Goal: Task Accomplishment & Management: Use online tool/utility

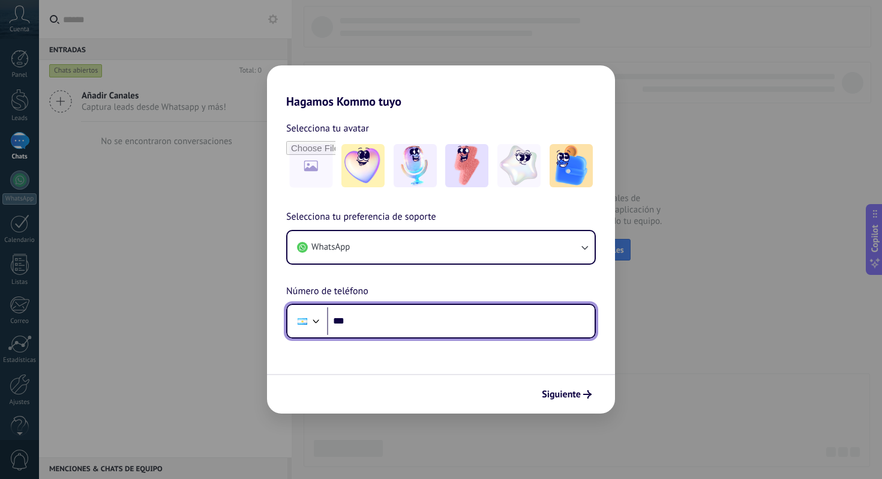
click at [506, 329] on input "***" at bounding box center [461, 321] width 268 height 28
type input "**********"
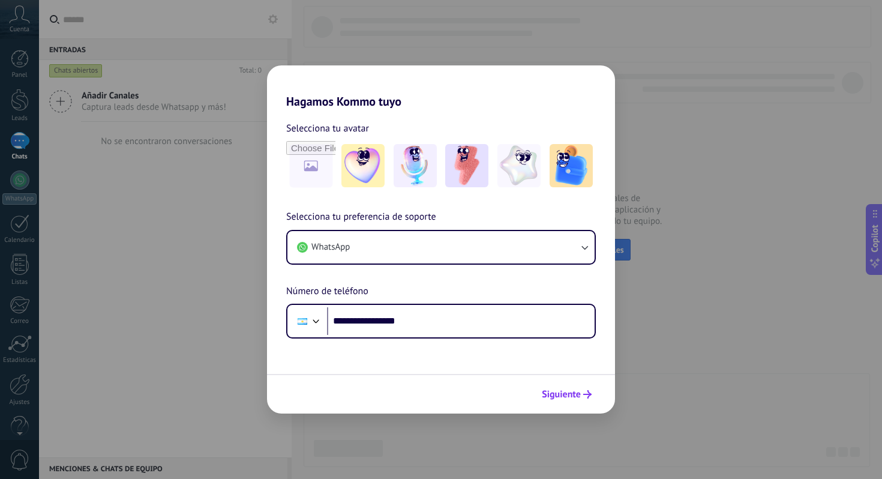
click at [565, 390] on span "Siguiente" at bounding box center [561, 394] width 39 height 8
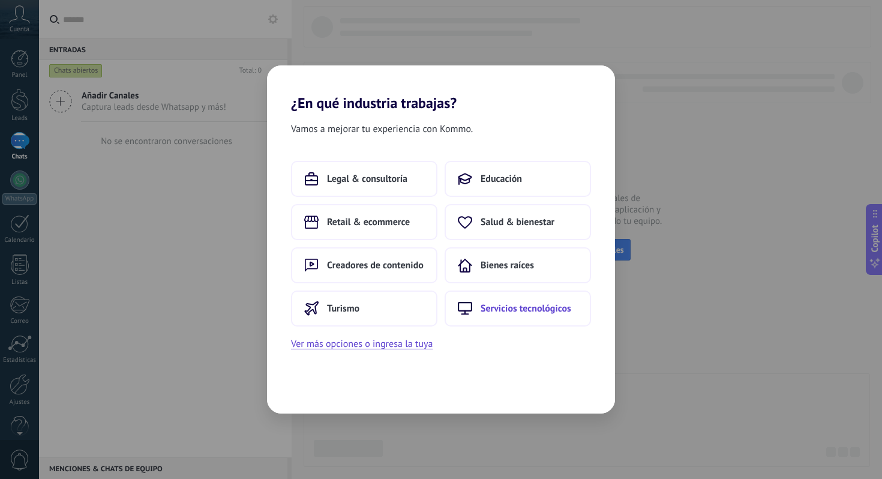
click at [497, 305] on span "Servicios tecnológicos" at bounding box center [526, 308] width 91 height 12
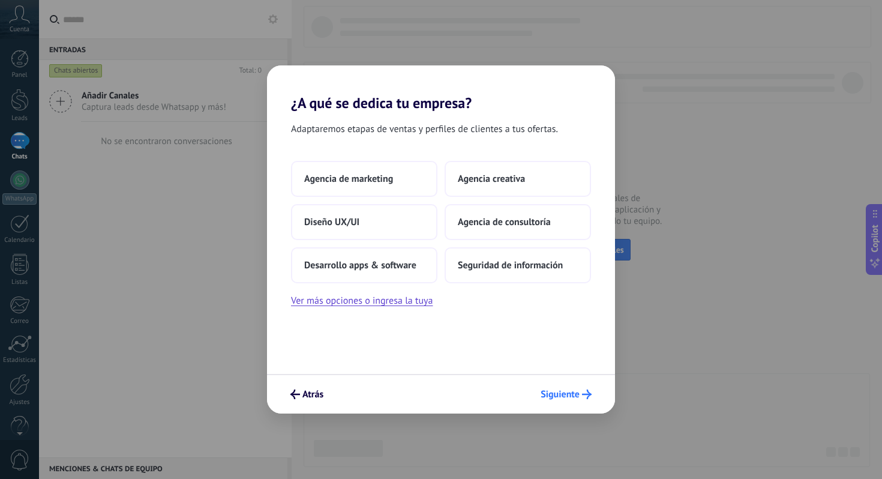
click at [563, 395] on span "Siguiente" at bounding box center [560, 394] width 39 height 8
click at [370, 199] on div "Agencia de marketing Agencia creativa Diseño UX/UI Agencia de consultoría Desar…" at bounding box center [441, 222] width 300 height 122
click at [372, 198] on div "Agencia de marketing Agencia creativa Diseño UX/UI Agencia de consultoría Desar…" at bounding box center [441, 222] width 300 height 122
click at [379, 196] on button "Agencia de marketing" at bounding box center [364, 179] width 146 height 36
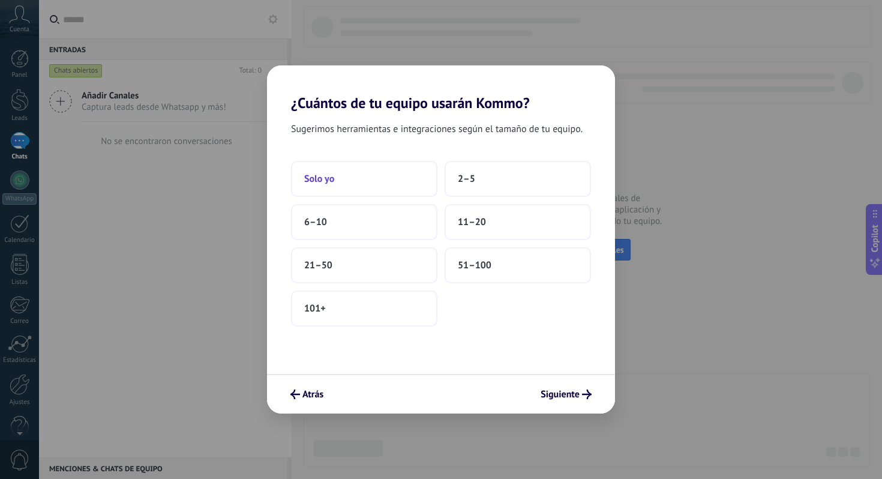
click at [356, 171] on button "Solo yo" at bounding box center [364, 179] width 146 height 36
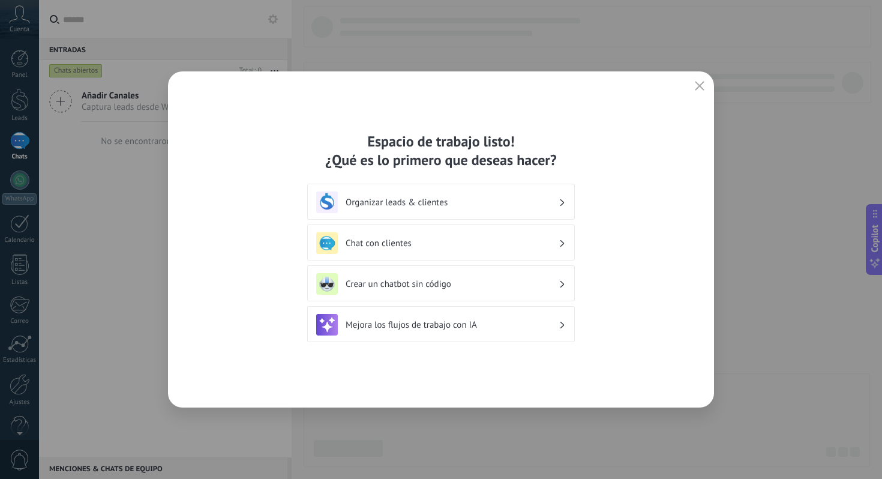
click at [513, 203] on h3 "Organizar leads & clientes" at bounding box center [452, 202] width 213 height 11
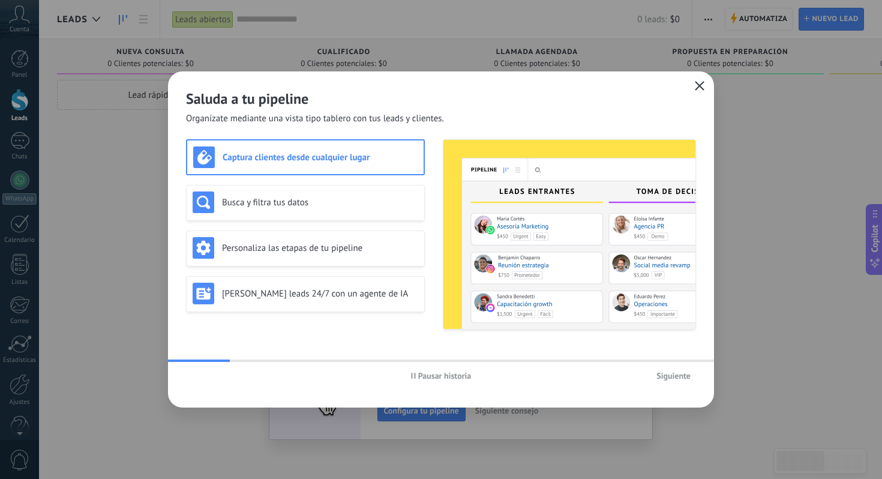
click at [693, 84] on button "button" at bounding box center [700, 86] width 16 height 17
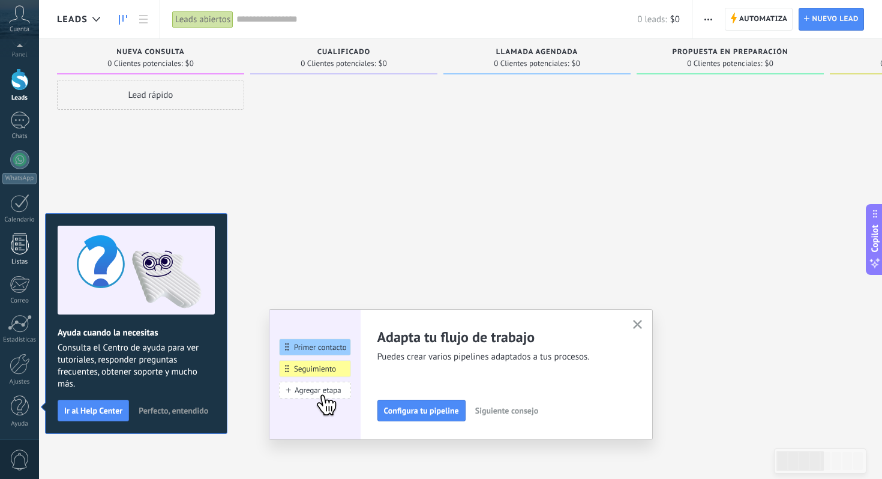
scroll to position [20, 0]
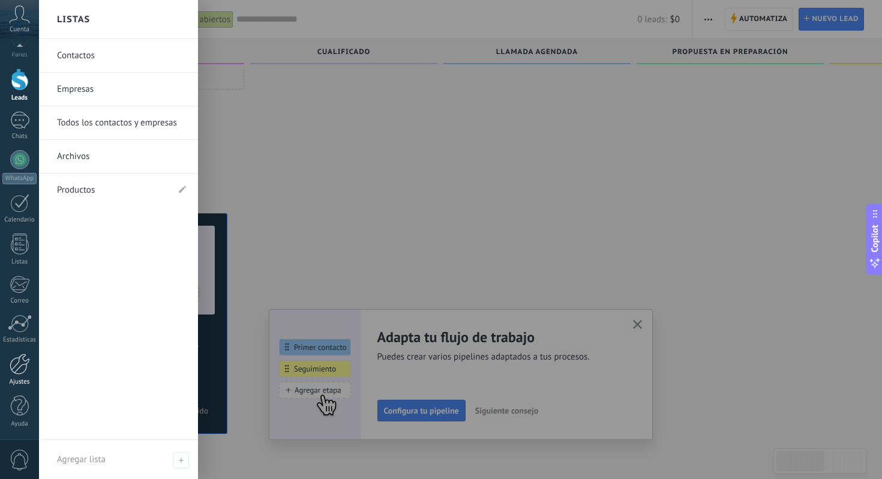
click at [16, 364] on div at bounding box center [20, 363] width 20 height 21
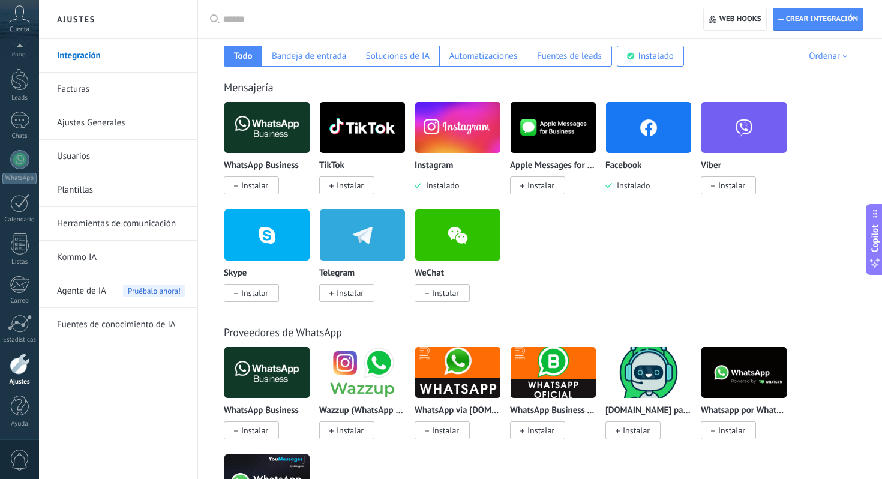
scroll to position [206, 0]
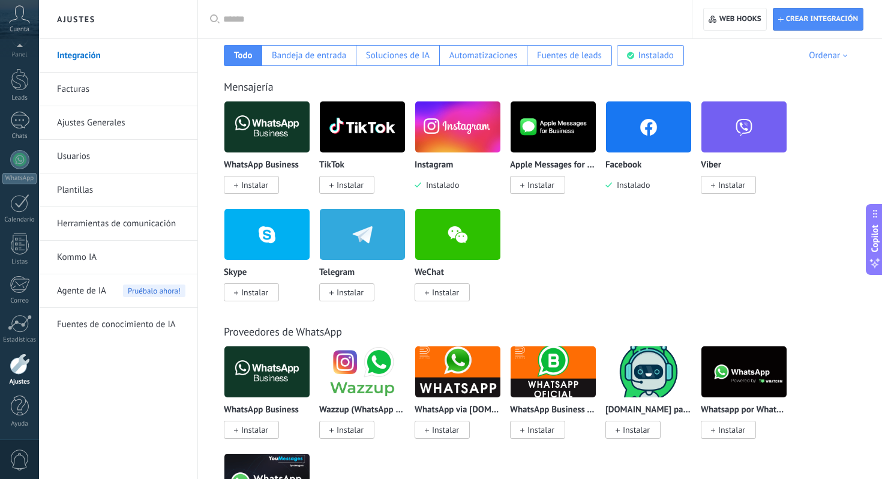
click at [256, 131] on img at bounding box center [266, 127] width 85 height 58
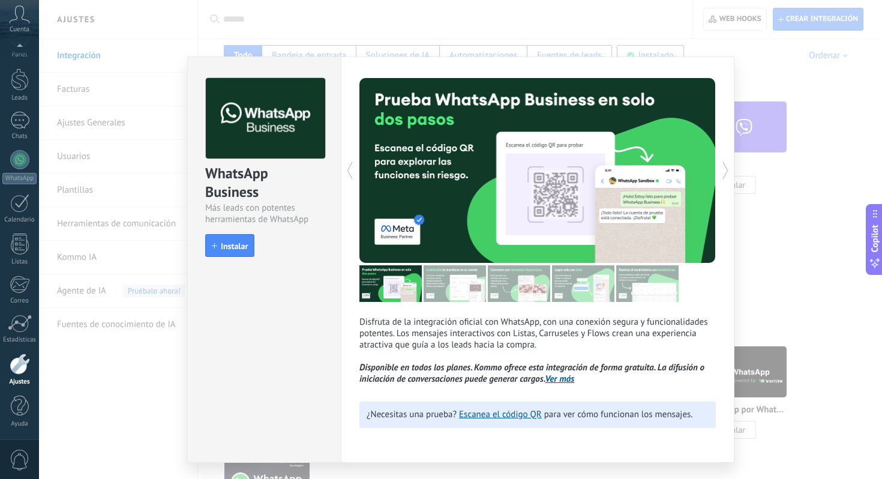
click at [768, 272] on div "WhatsApp Business Más leads con potentes herramientas de WhatsApp install Insta…" at bounding box center [460, 239] width 843 height 479
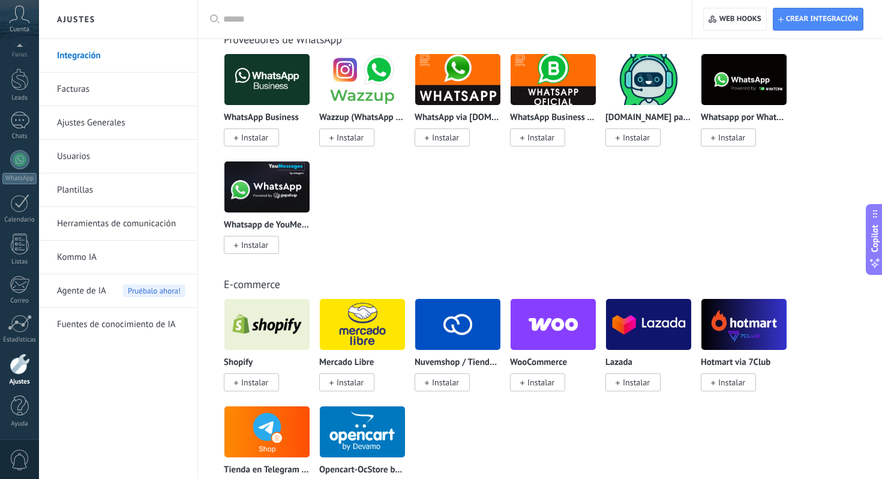
scroll to position [0, 0]
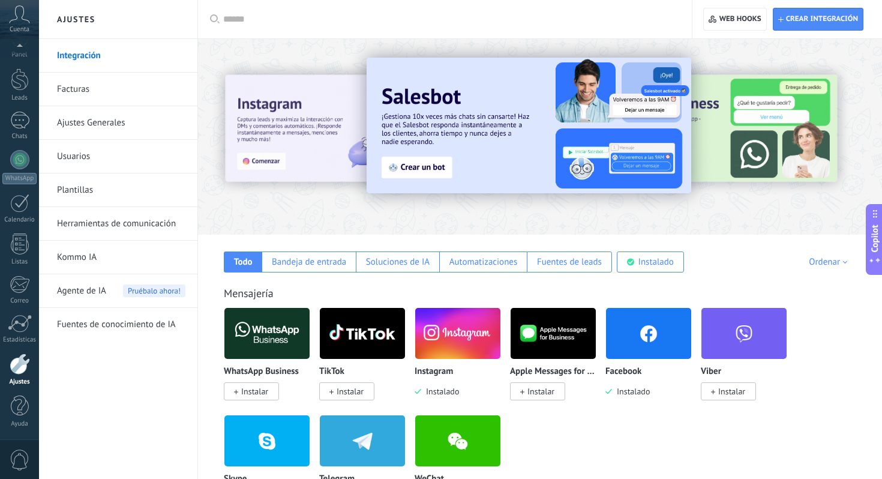
click at [279, 347] on img at bounding box center [266, 333] width 85 height 58
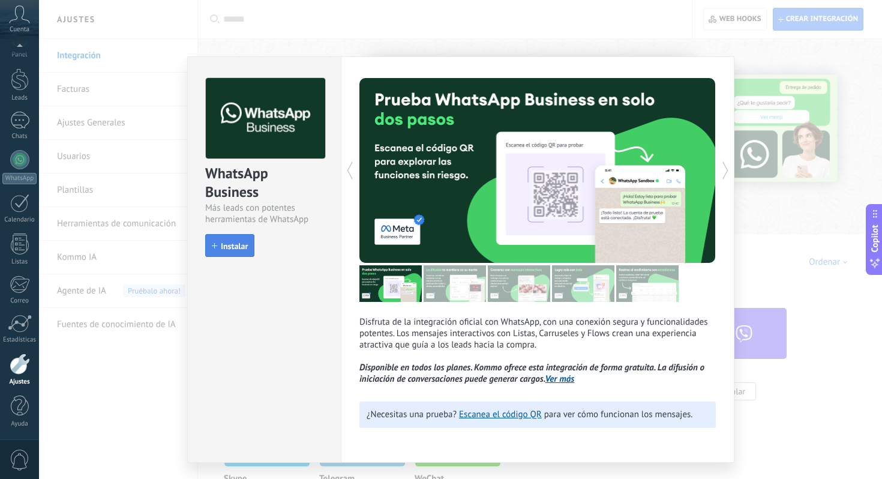
click at [234, 247] on span "Instalar" at bounding box center [234, 246] width 27 height 8
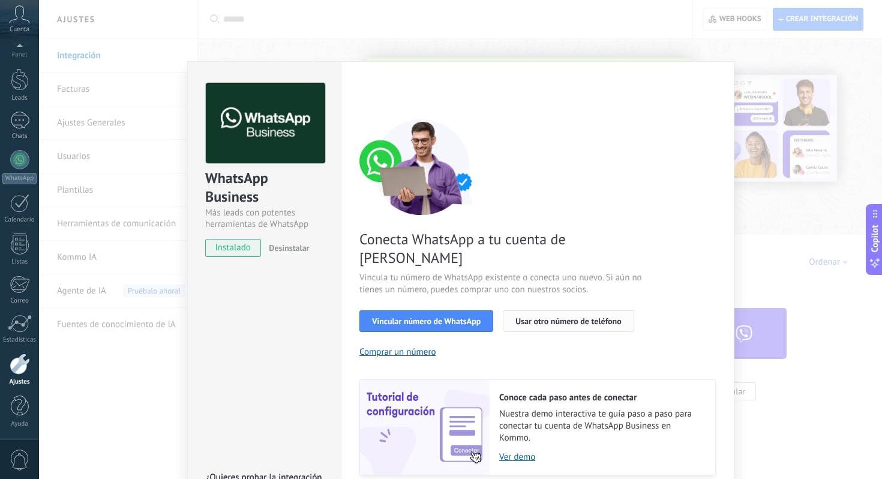
click at [553, 317] on span "Usar otro número de teléfono" at bounding box center [568, 321] width 106 height 8
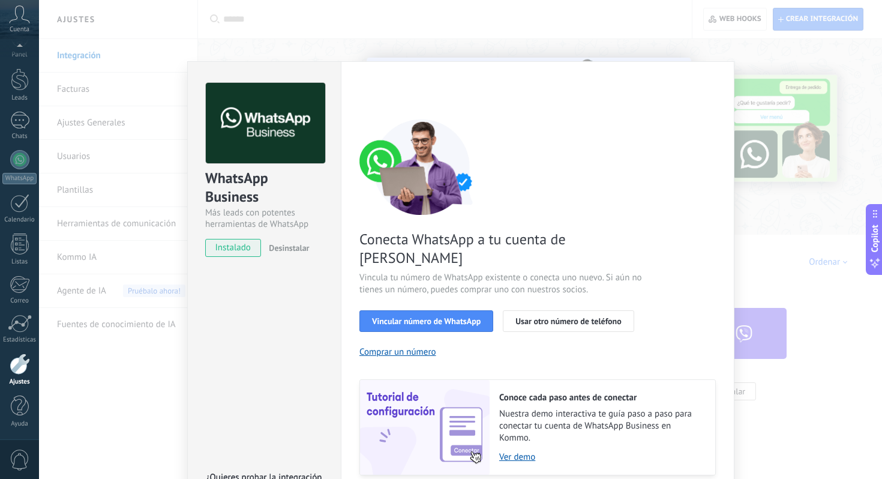
scroll to position [32, 0]
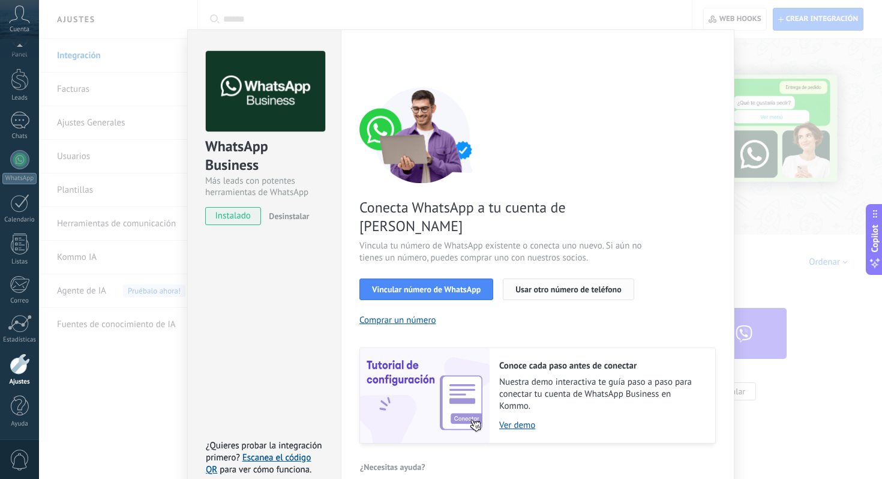
click at [589, 285] on span "Usar otro número de teléfono" at bounding box center [568, 289] width 106 height 8
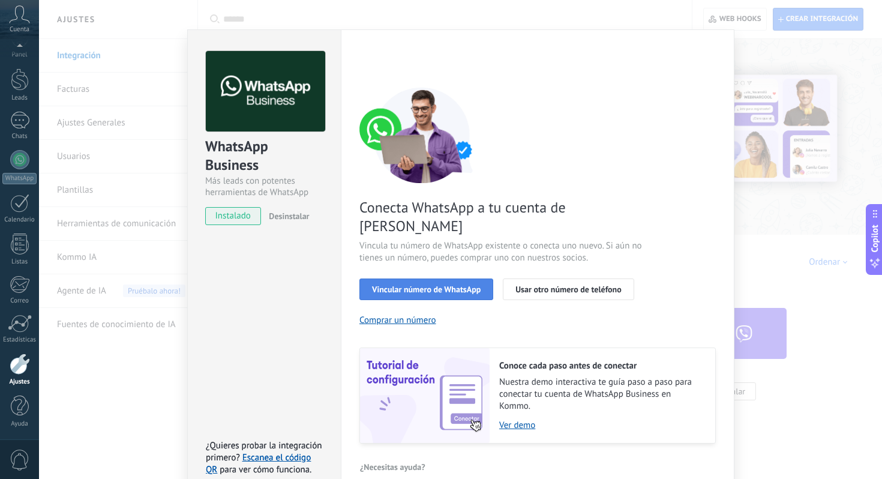
click at [442, 285] on span "Vincular número de WhatsApp" at bounding box center [426, 289] width 109 height 8
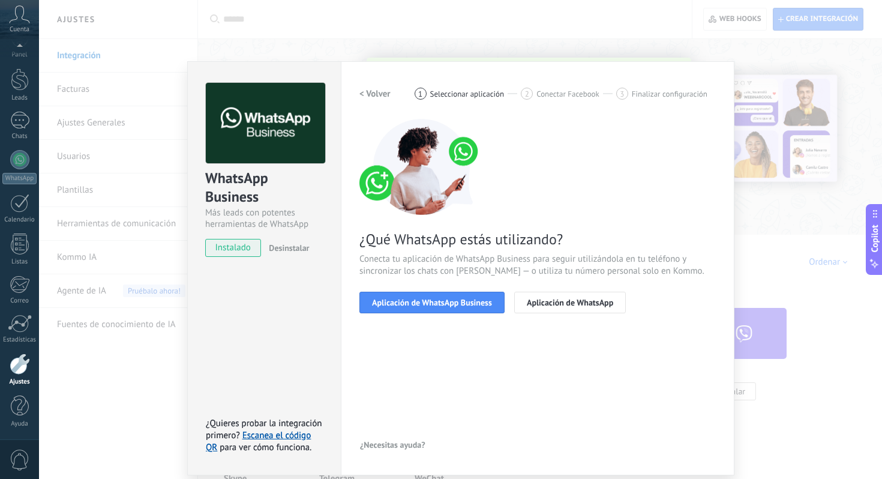
scroll to position [0, 0]
click at [469, 301] on span "Aplicación de WhatsApp Business" at bounding box center [432, 302] width 120 height 8
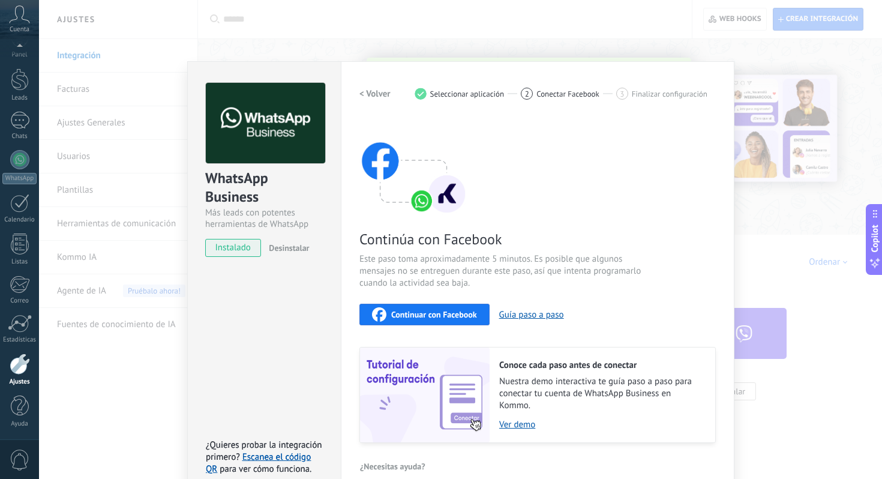
scroll to position [17, 0]
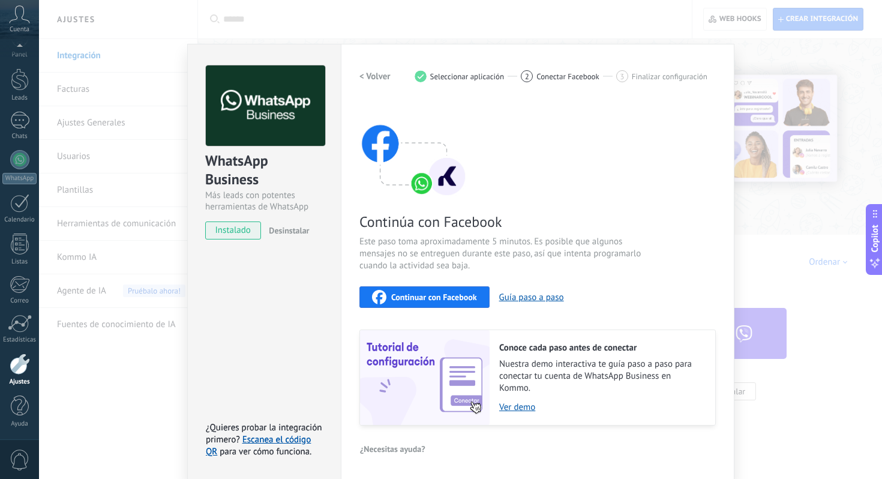
click at [470, 298] on span "Continuar con Facebook" at bounding box center [434, 297] width 86 height 8
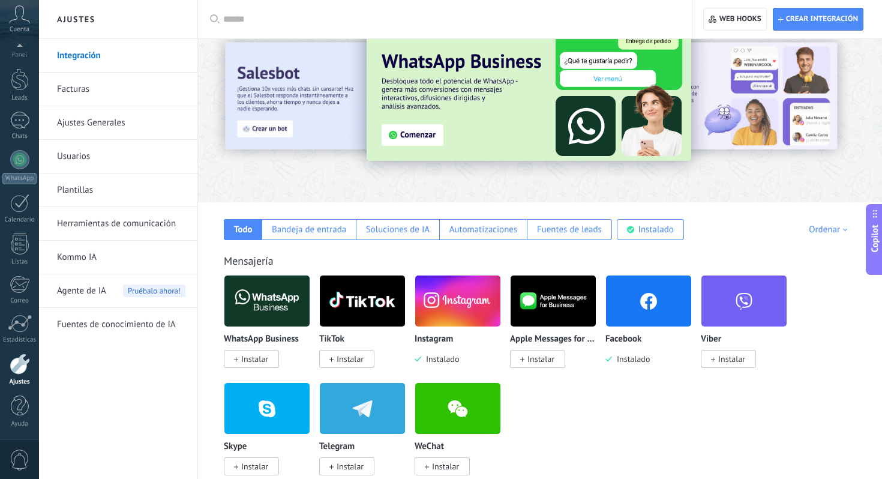
scroll to position [0, 0]
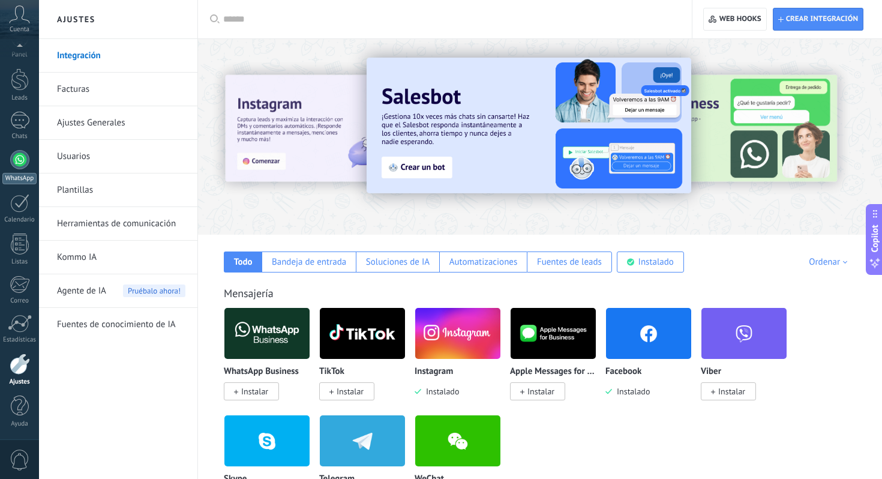
click at [18, 164] on div at bounding box center [19, 159] width 19 height 19
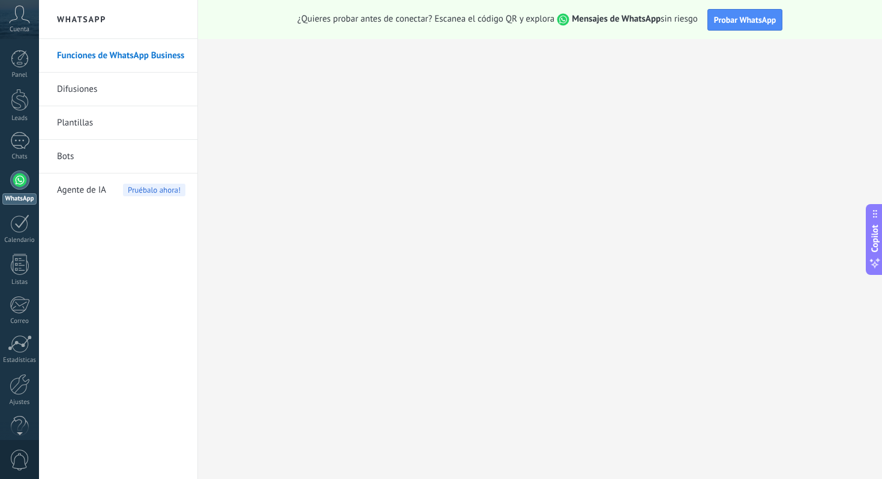
click at [16, 187] on div at bounding box center [19, 179] width 19 height 19
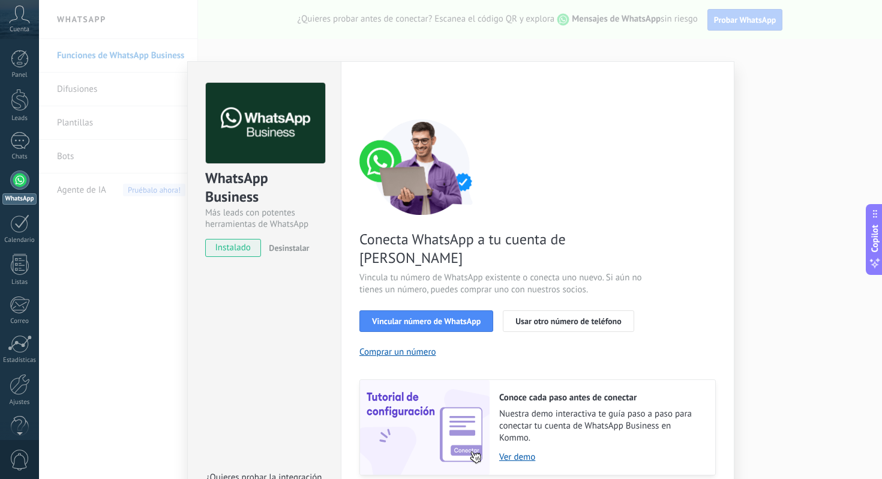
scroll to position [32, 0]
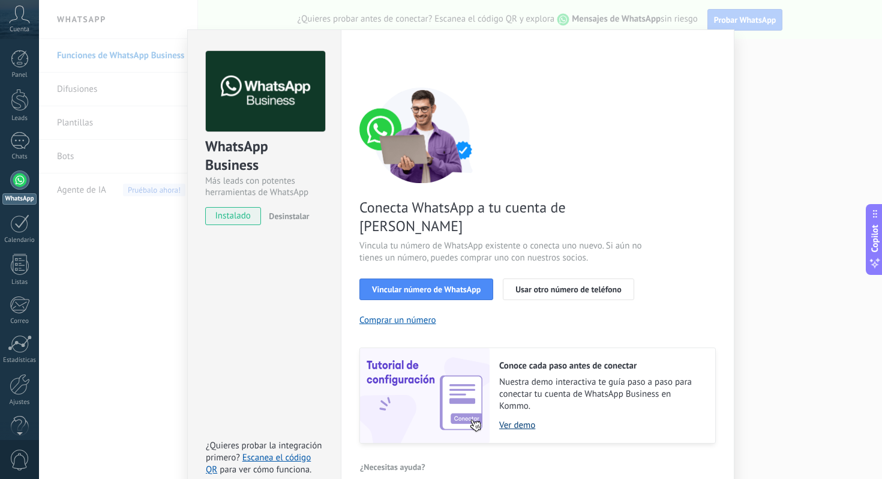
click at [512, 419] on link "Ver demo" at bounding box center [601, 424] width 204 height 11
click at [777, 29] on div "WhatsApp Business Más leads con potentes herramientas de WhatsApp instalado Des…" at bounding box center [460, 239] width 843 height 479
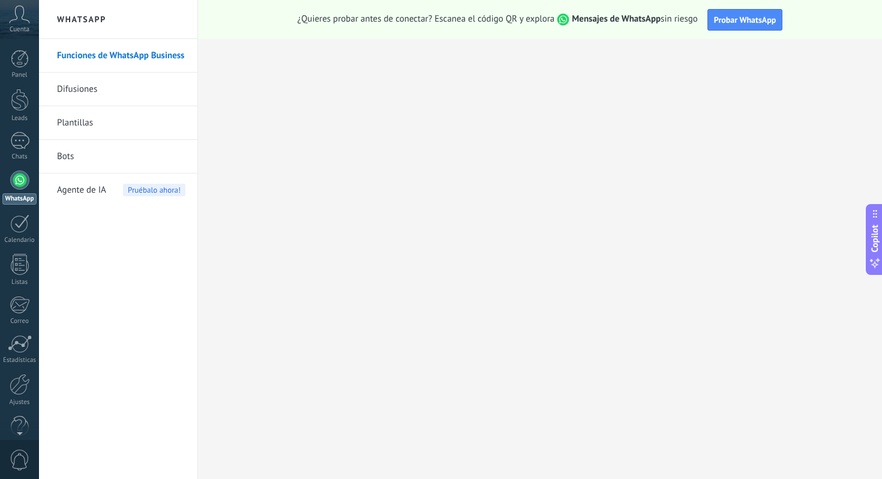
click at [28, 187] on link "WhatsApp" at bounding box center [19, 187] width 39 height 34
click at [16, 393] on div at bounding box center [20, 384] width 20 height 21
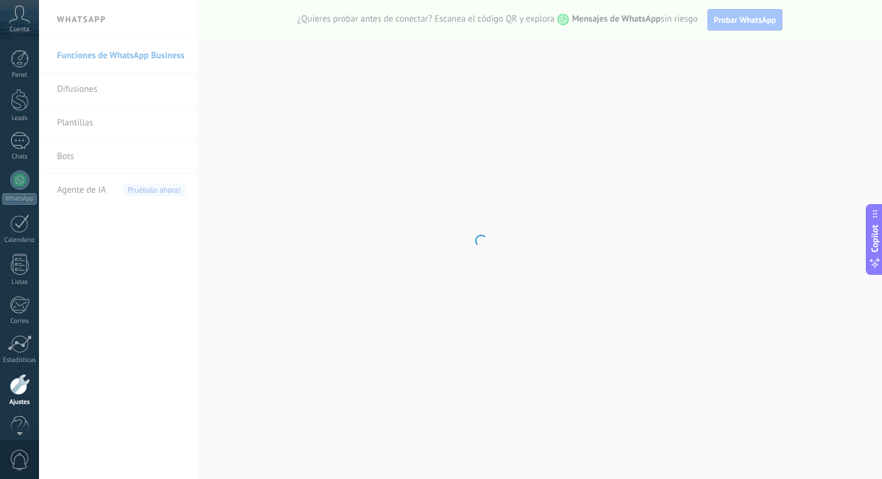
scroll to position [20, 0]
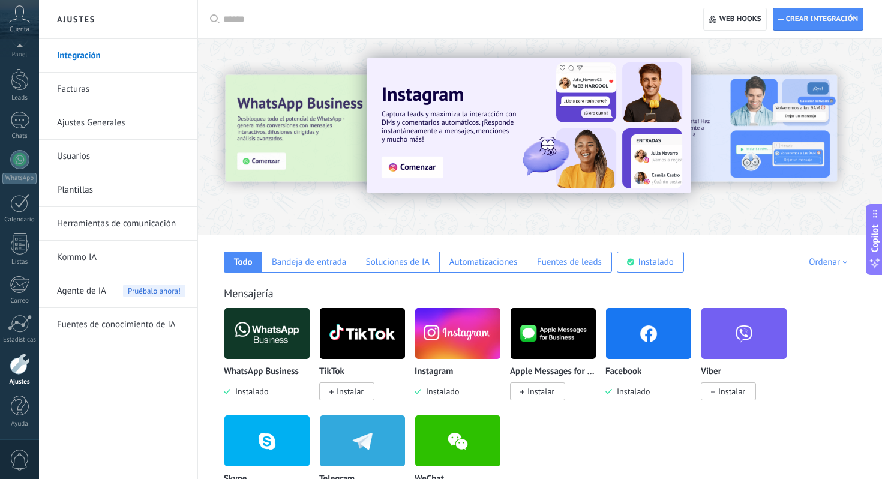
click at [326, 17] on input "text" at bounding box center [449, 19] width 452 height 13
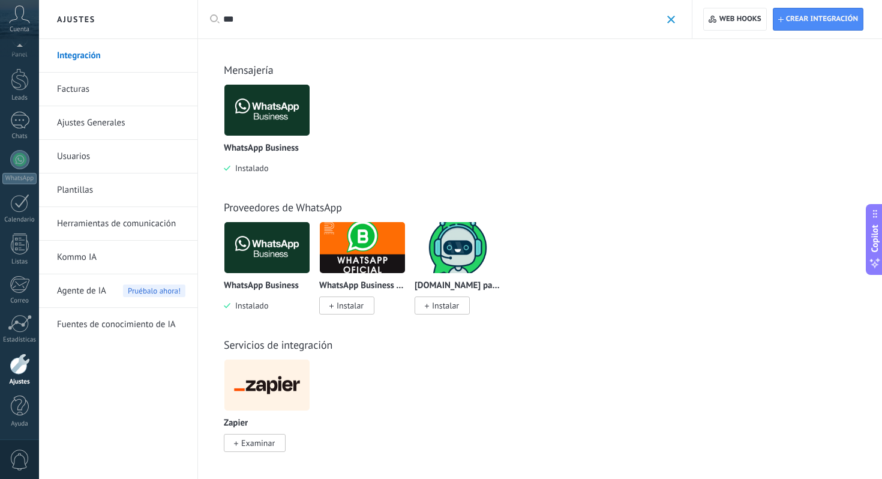
scroll to position [4, 0]
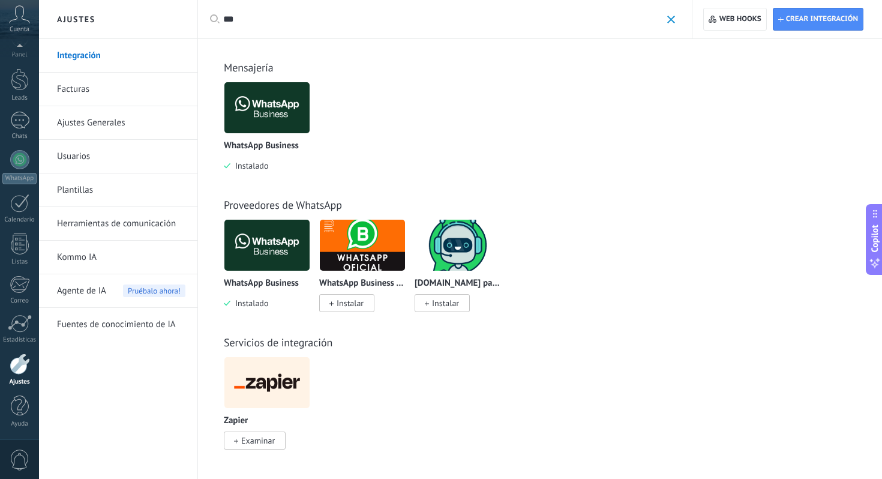
type input "***"
click at [268, 121] on img at bounding box center [266, 108] width 85 height 58
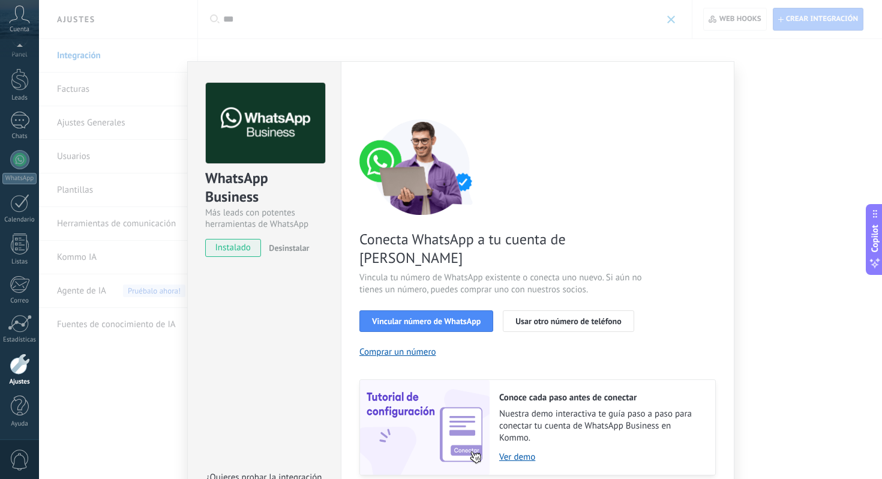
click at [262, 264] on div "WhatsApp Business Más leads con potentes herramientas de WhatsApp instalado Des…" at bounding box center [264, 164] width 153 height 205
click at [481, 310] on button "Vincular número de WhatsApp" at bounding box center [426, 321] width 134 height 22
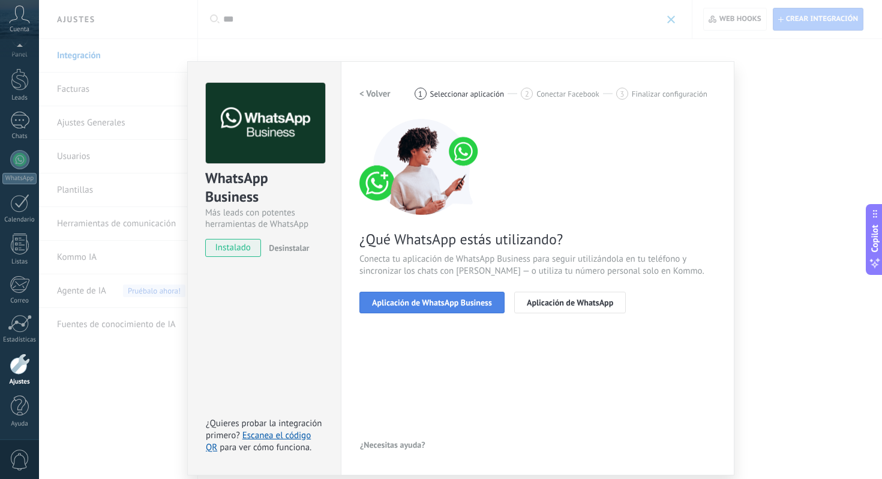
click at [456, 299] on span "Aplicación de WhatsApp Business" at bounding box center [432, 302] width 120 height 8
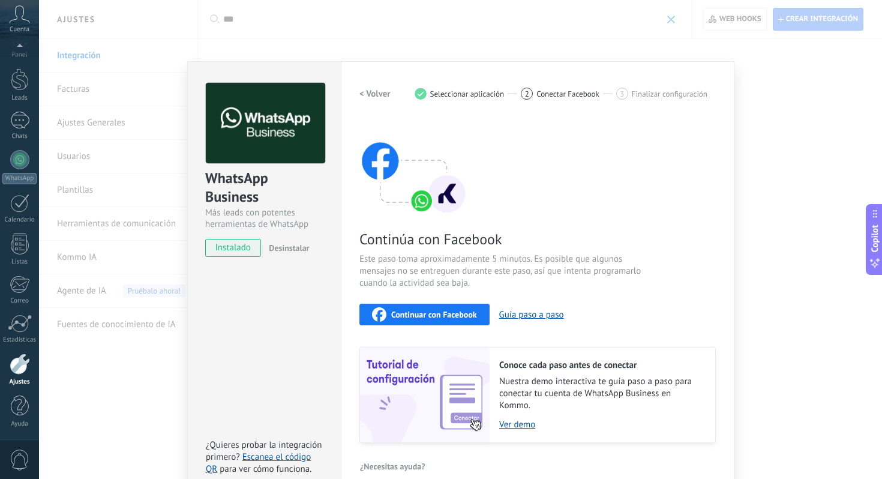
click at [454, 310] on span "Continuar con Facebook" at bounding box center [434, 314] width 86 height 8
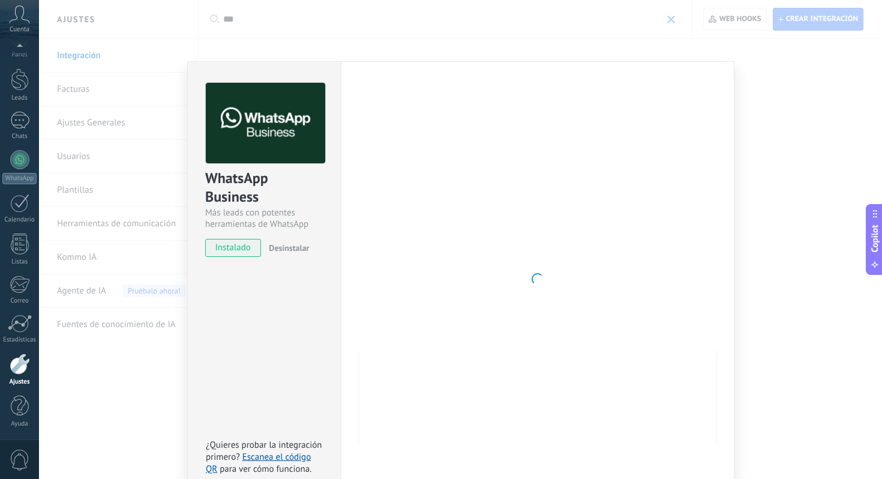
click at [738, 89] on div "WhatsApp Business Más leads con potentes herramientas de WhatsApp instalado Des…" at bounding box center [460, 239] width 843 height 479
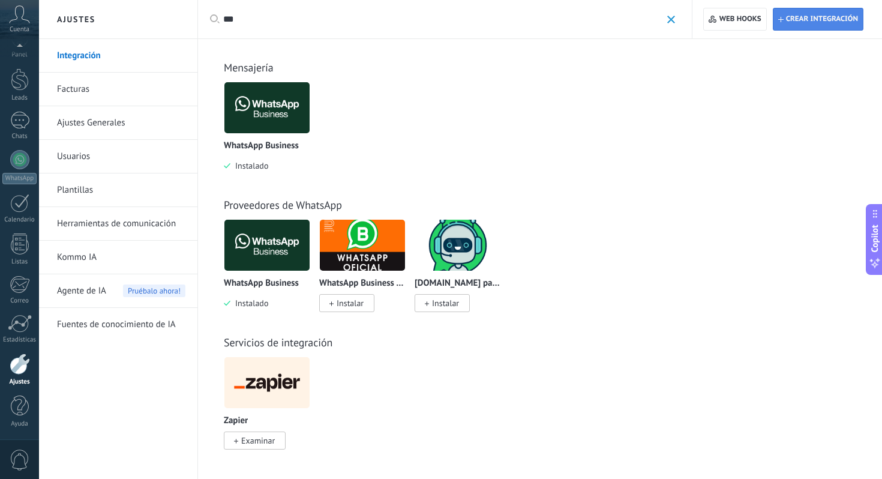
click at [798, 20] on span "Crear integración" at bounding box center [822, 19] width 72 height 10
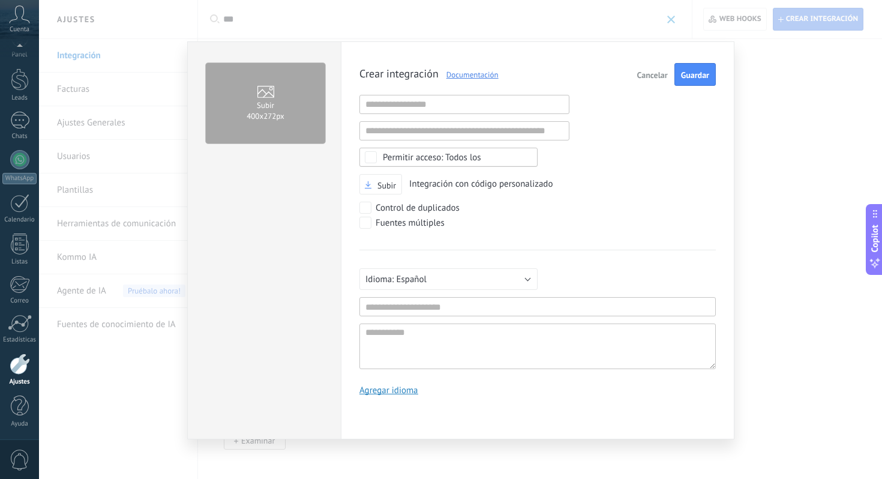
scroll to position [11, 0]
click at [461, 104] on input "text" at bounding box center [464, 104] width 210 height 19
click at [606, 122] on div "Crear integración Documentación Cancelar Guardar URL inválida URL inválida Ning…" at bounding box center [537, 233] width 356 height 341
click at [734, 111] on div "Crear integración Documentación Cancelar Guardar URL inválida URL inválida Ning…" at bounding box center [538, 240] width 394 height 398
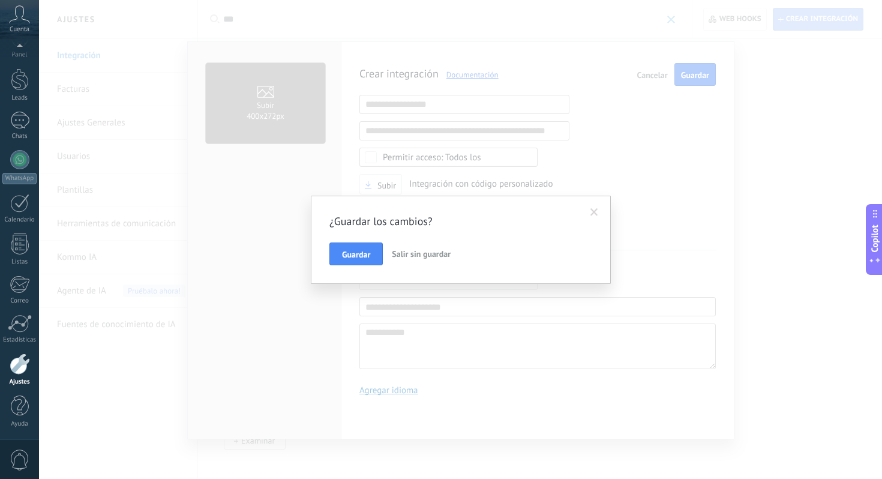
click at [427, 247] on button "Salir sin guardar" at bounding box center [421, 253] width 68 height 23
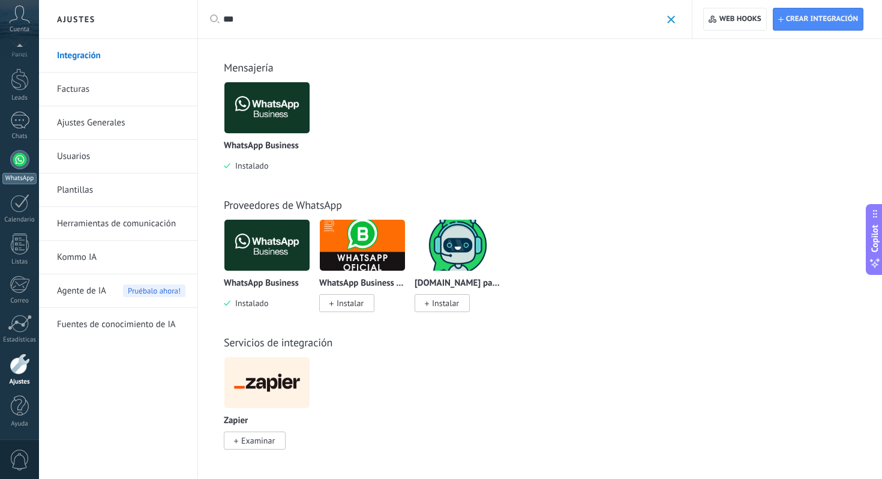
click at [9, 155] on link "WhatsApp" at bounding box center [19, 167] width 39 height 34
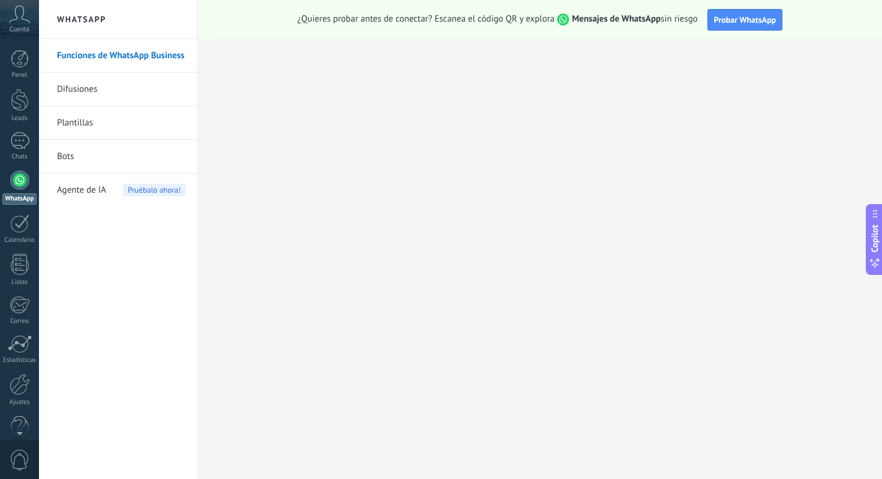
click at [15, 409] on div "Panel Leads Chats WhatsApp Clientes" at bounding box center [19, 255] width 39 height 410
click at [19, 393] on div at bounding box center [20, 384] width 20 height 21
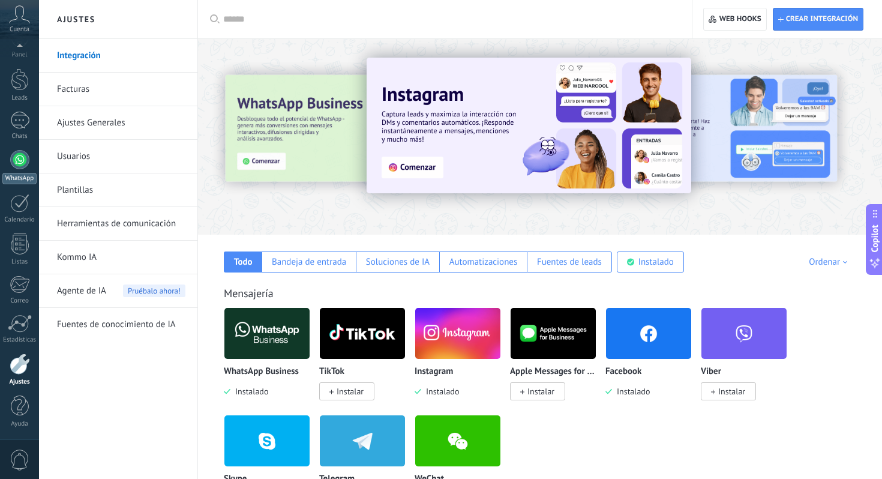
click at [23, 159] on div at bounding box center [19, 159] width 19 height 19
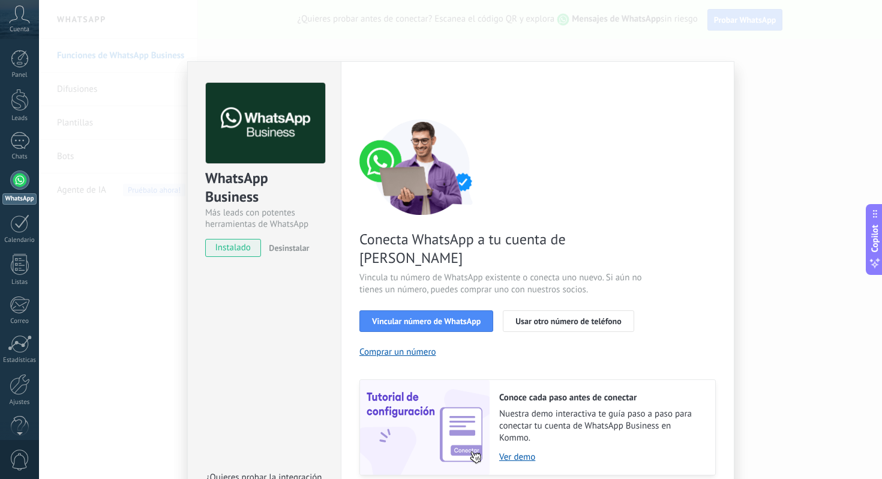
scroll to position [32, 0]
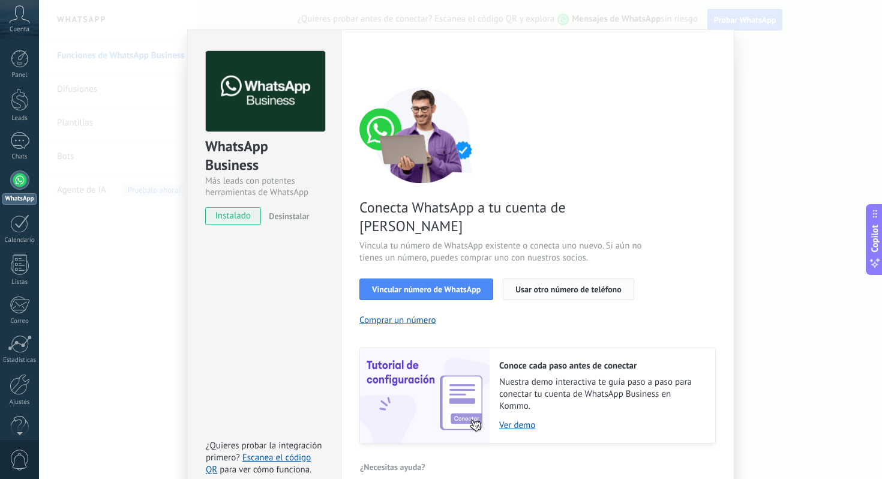
click at [563, 285] on span "Usar otro número de teléfono" at bounding box center [568, 289] width 106 height 8
